Goal: Task Accomplishment & Management: Manage account settings

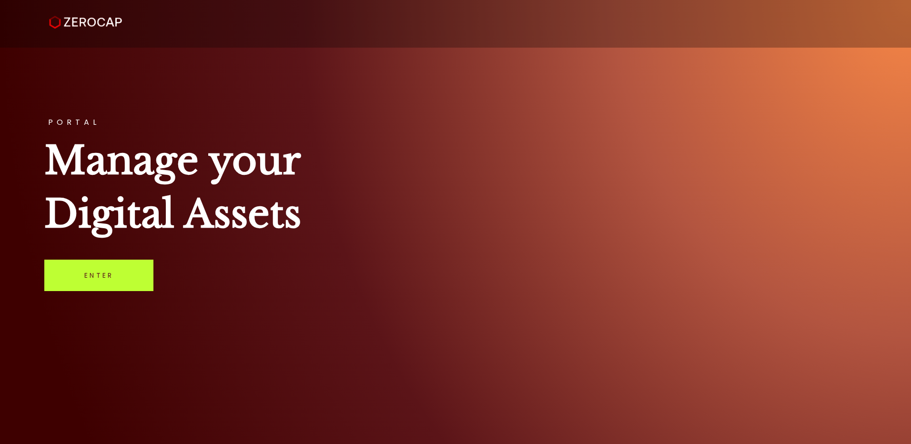
click at [112, 276] on link "Enter" at bounding box center [98, 275] width 109 height 31
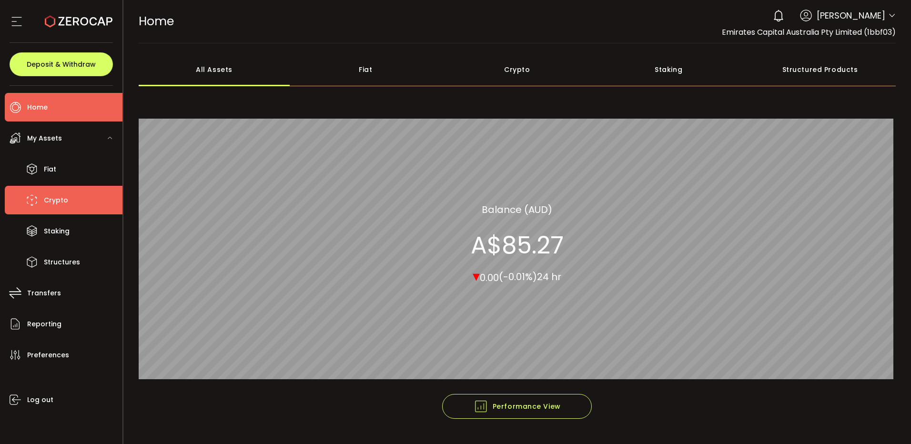
click at [61, 198] on span "Crypto" at bounding box center [56, 201] width 24 height 14
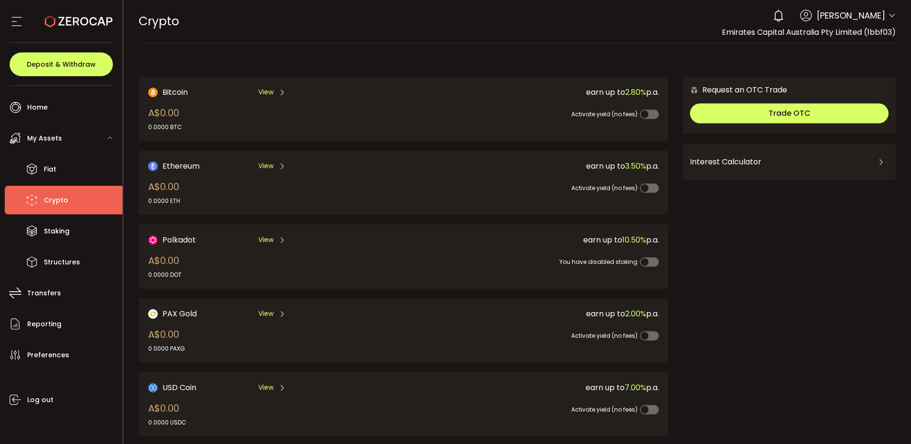
click at [885, 15] on div "0 Brian Silvia Account Emirates Capital Australia Pty Limited (1bbf03) Preferen…" at bounding box center [832, 15] width 128 height 21
click at [889, 14] on icon at bounding box center [893, 16] width 8 height 8
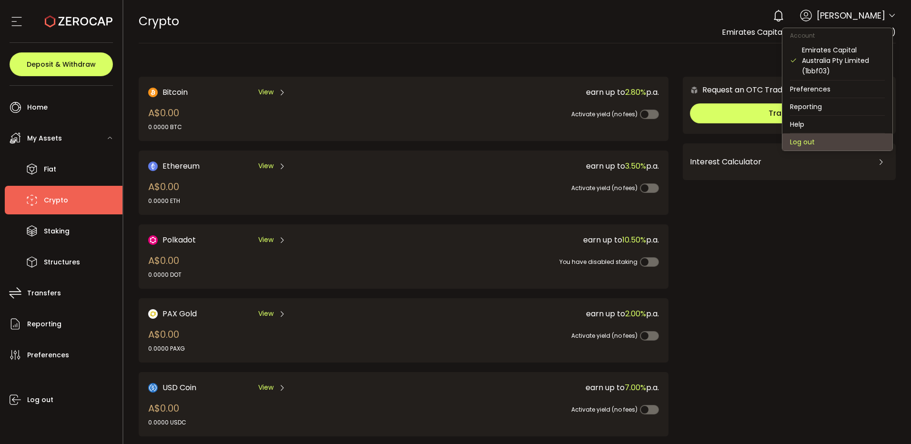
click at [820, 141] on li "Log out" at bounding box center [838, 141] width 110 height 17
